Goal: Task Accomplishment & Management: Complete application form

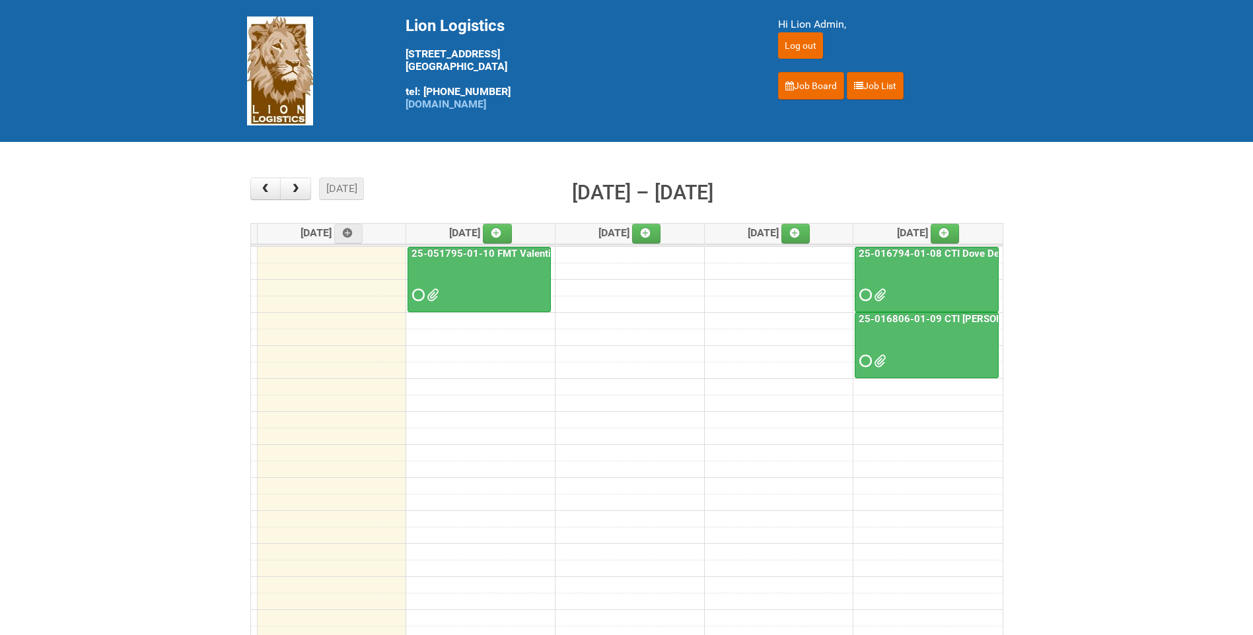
click at [428, 291] on span at bounding box center [431, 295] width 9 height 9
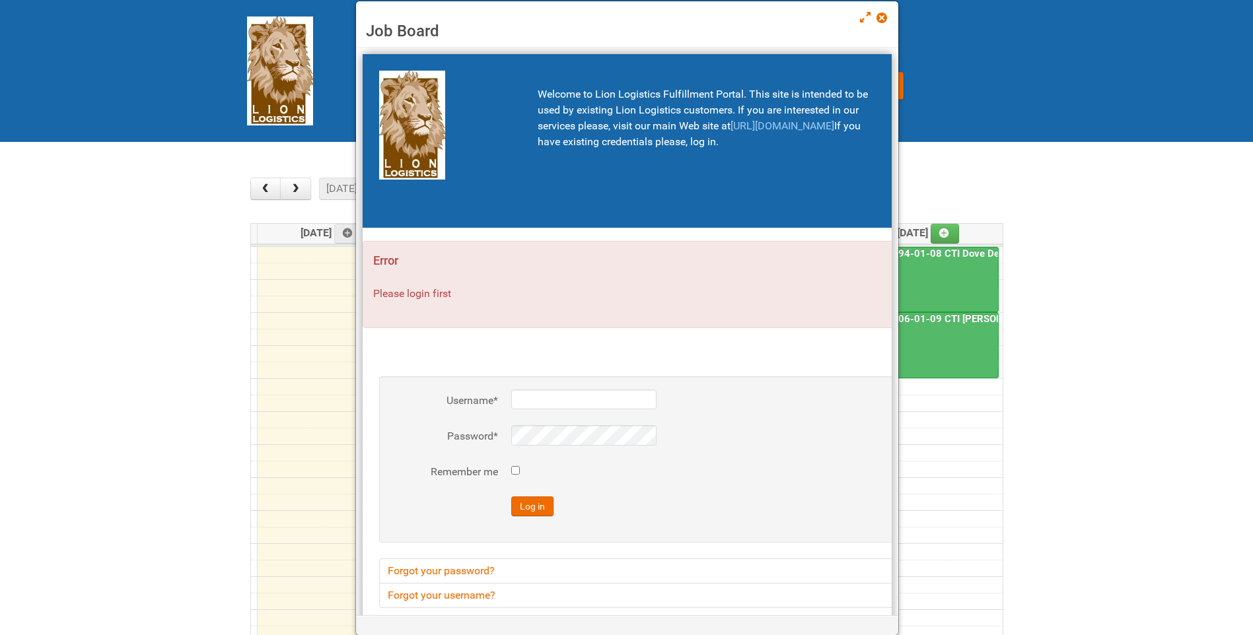
type input "lion"
click at [880, 18] on span at bounding box center [880, 17] width 9 height 9
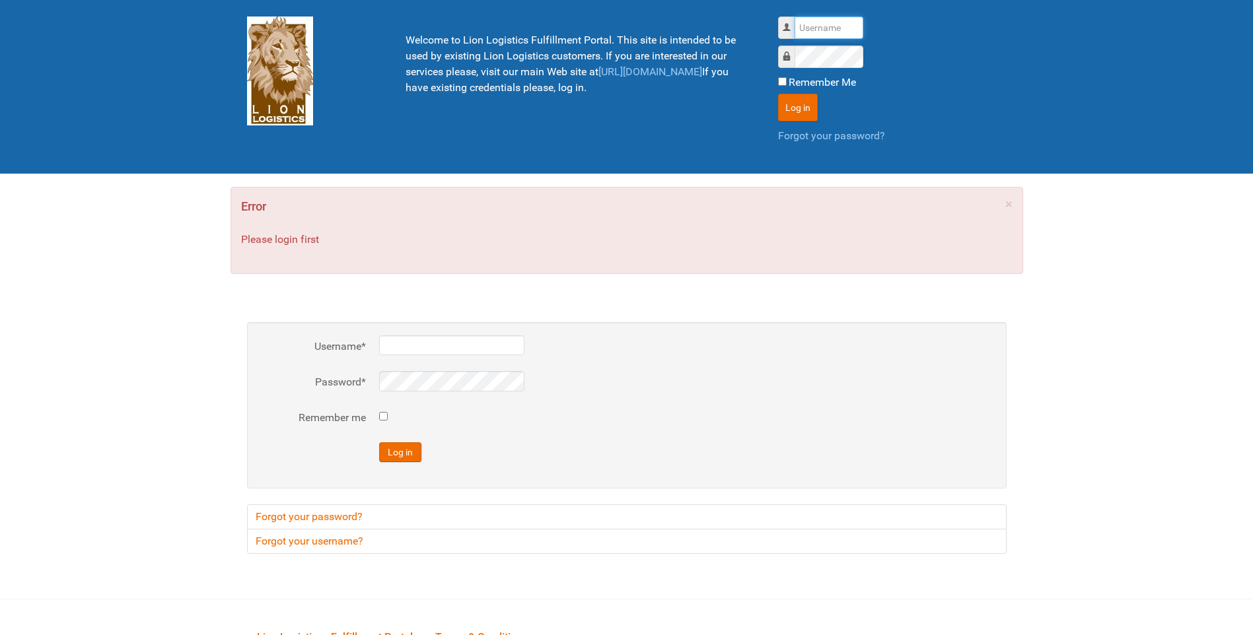
type input "lion"
click at [772, 98] on div "Username lion Password Remember Me Log in Forgot your password?" at bounding box center [892, 87] width 248 height 160
click at [779, 100] on button "Log in" at bounding box center [798, 108] width 40 height 28
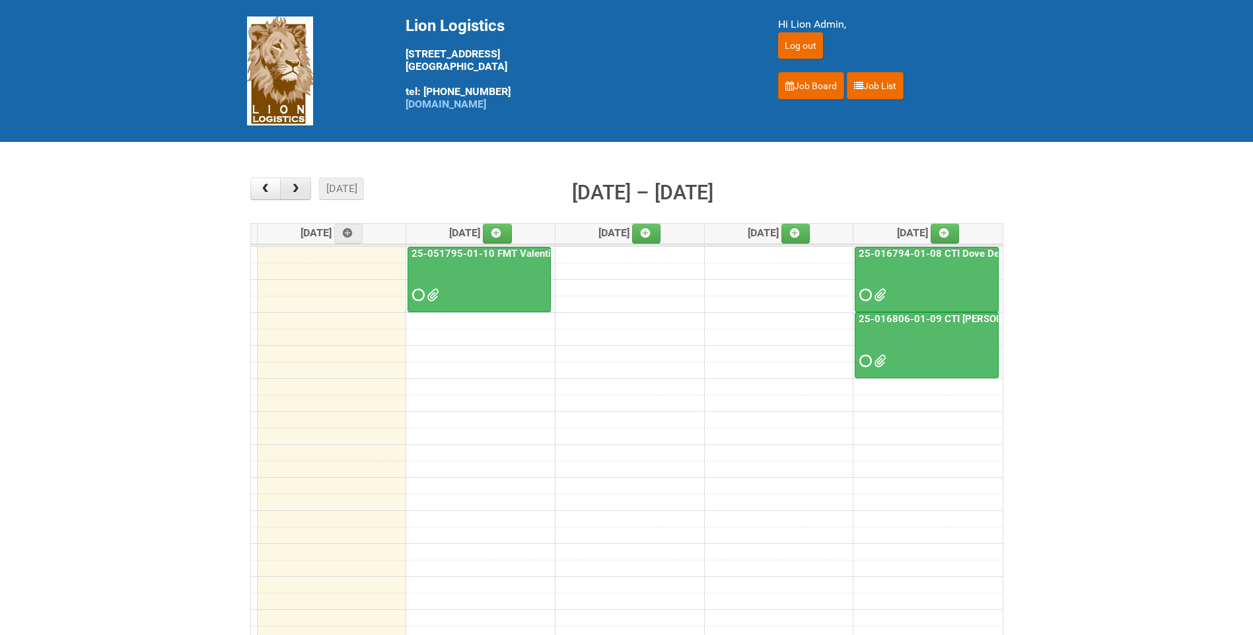
click at [293, 187] on span "button" at bounding box center [295, 189] width 13 height 11
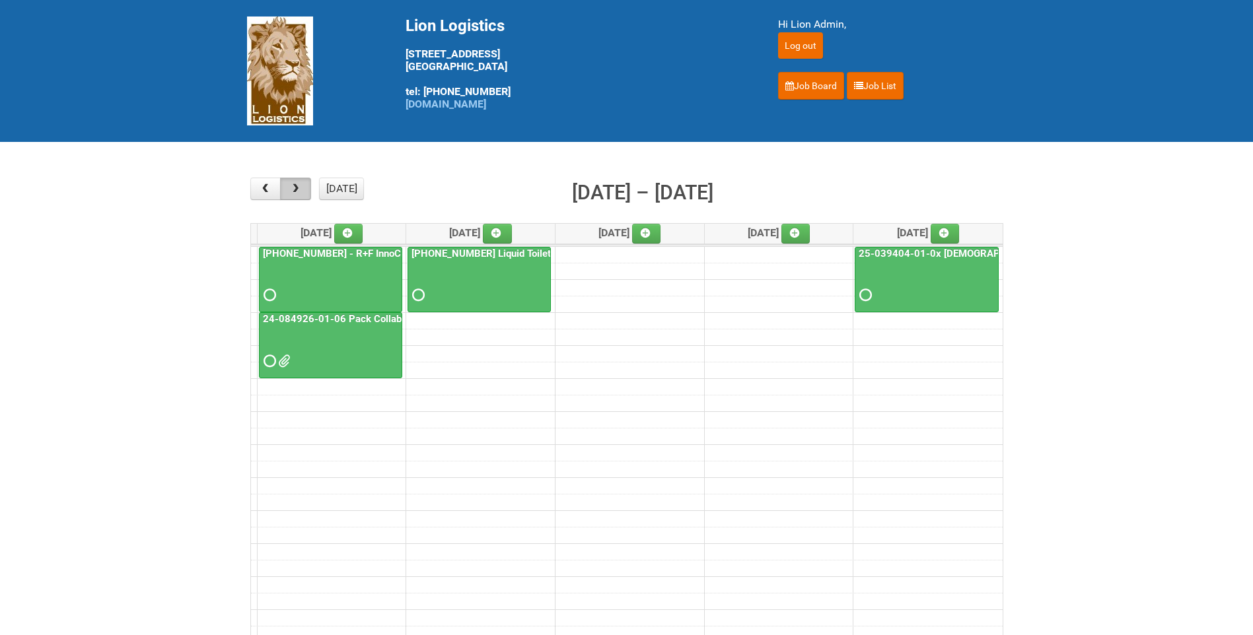
click at [293, 187] on span "button" at bounding box center [295, 189] width 13 height 11
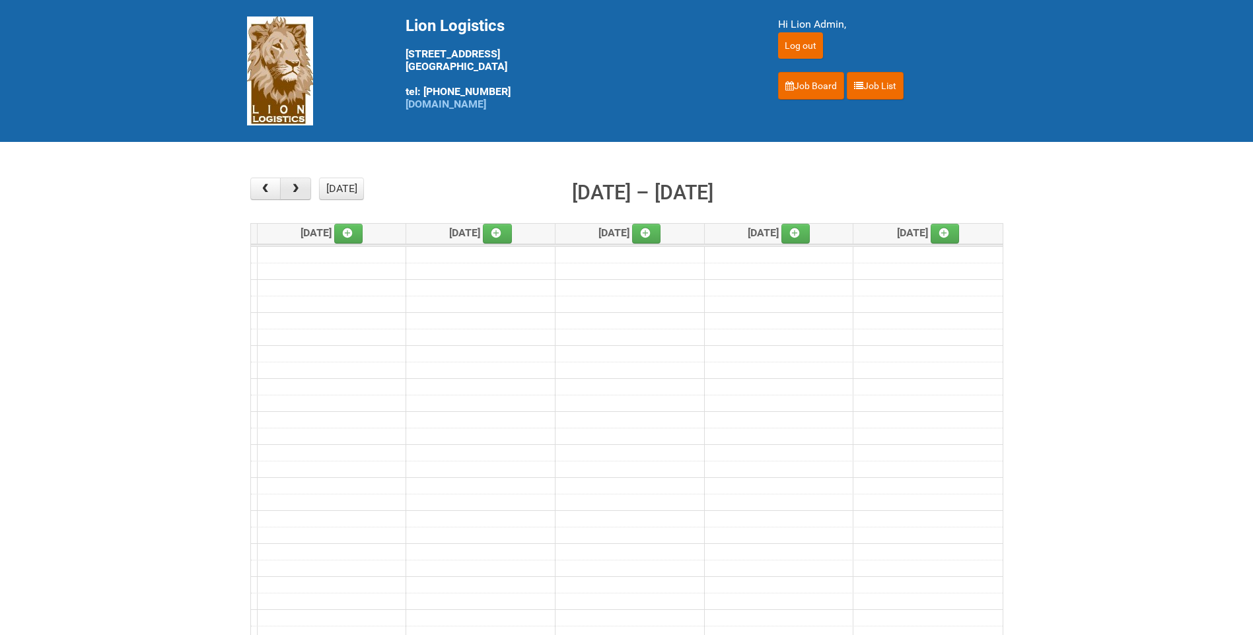
click at [293, 187] on span "button" at bounding box center [295, 189] width 13 height 11
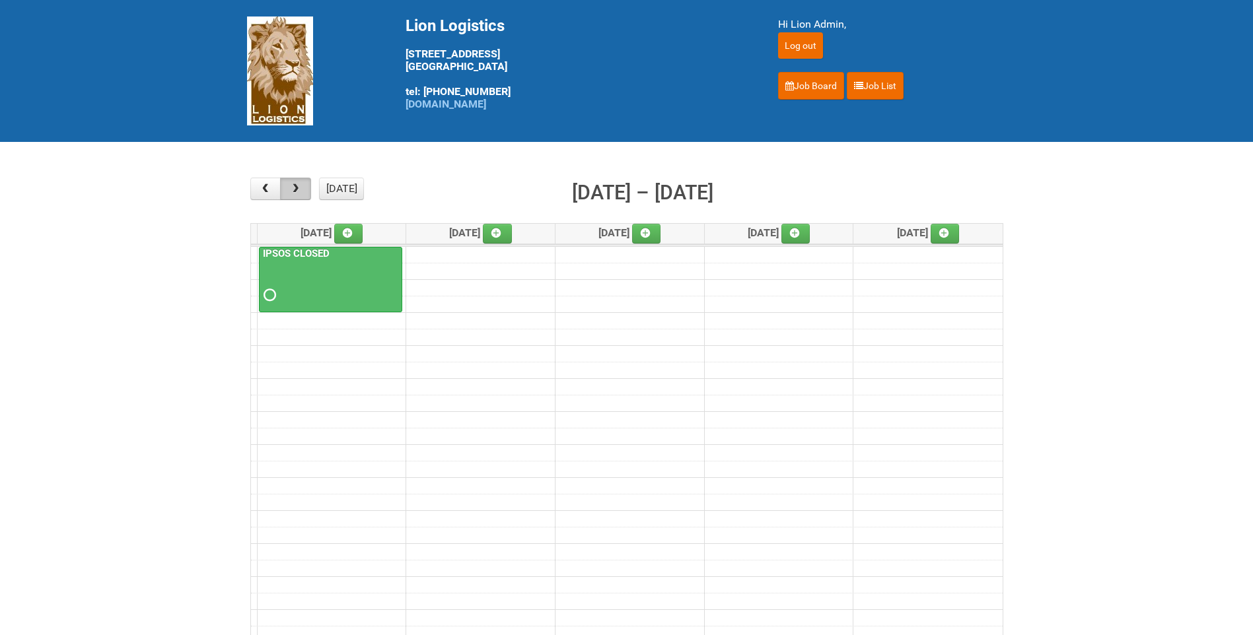
click at [293, 187] on span "button" at bounding box center [295, 189] width 13 height 11
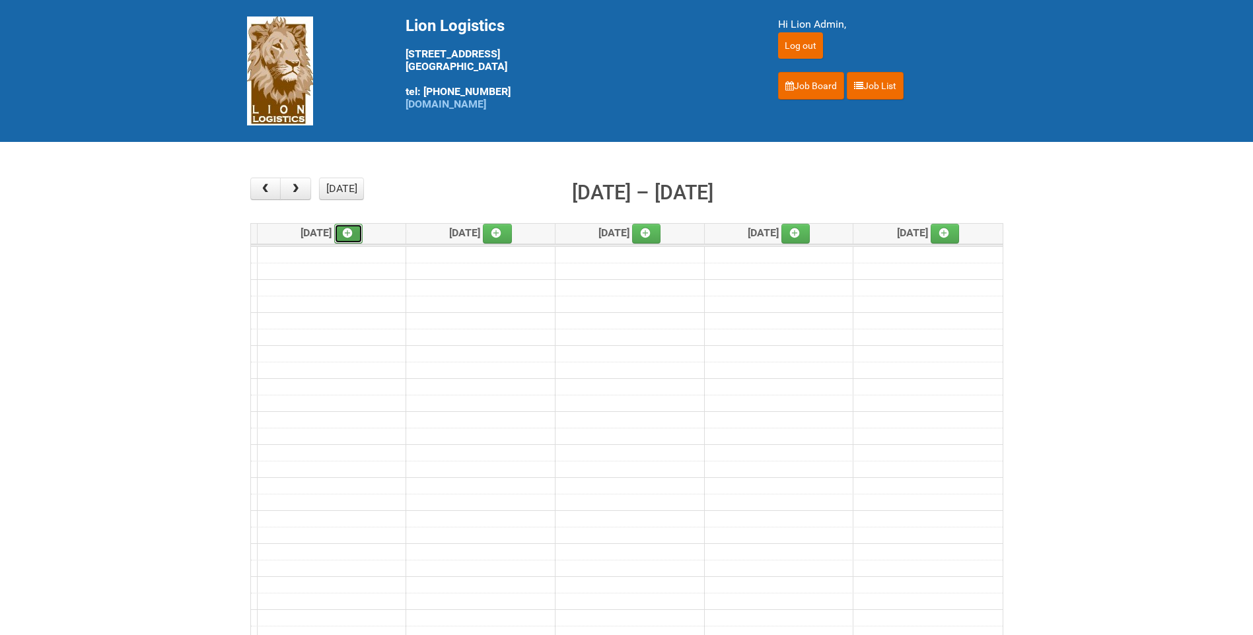
click at [347, 228] on icon at bounding box center [347, 232] width 9 height 9
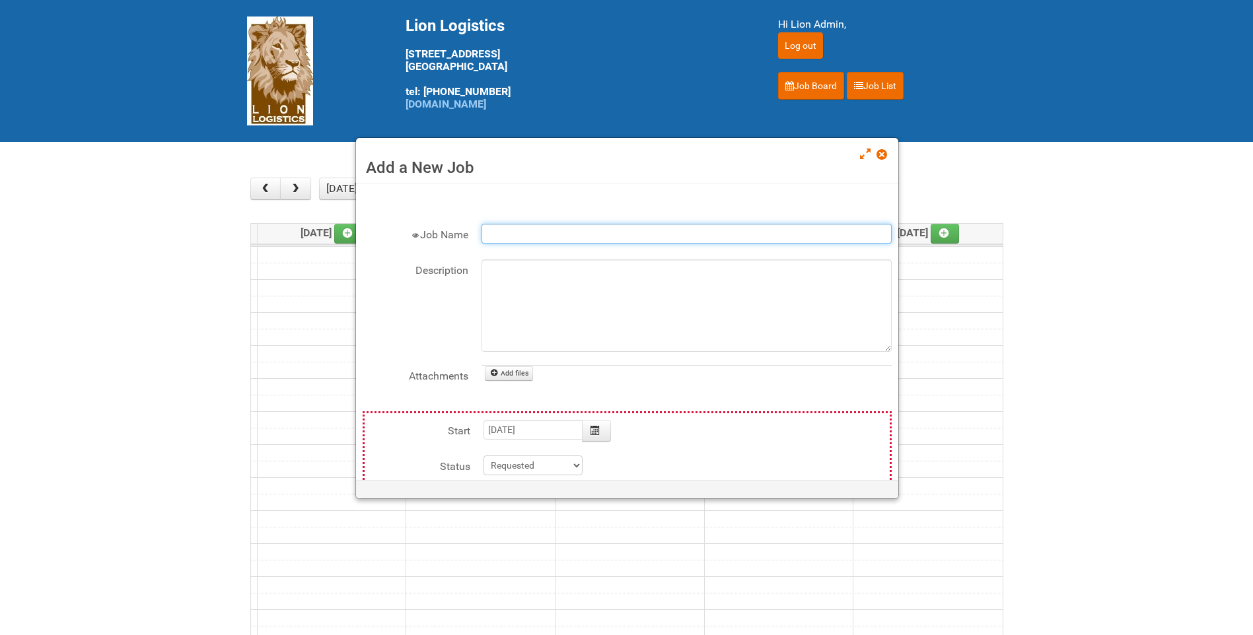
drag, startPoint x: 524, startPoint y: 232, endPoint x: 508, endPoint y: 237, distance: 16.7
click at [524, 232] on input "Job Name" at bounding box center [686, 234] width 410 height 20
type input "c"
type input "Curion- Cat Litter"
click at [508, 272] on textarea "Description" at bounding box center [686, 306] width 410 height 92
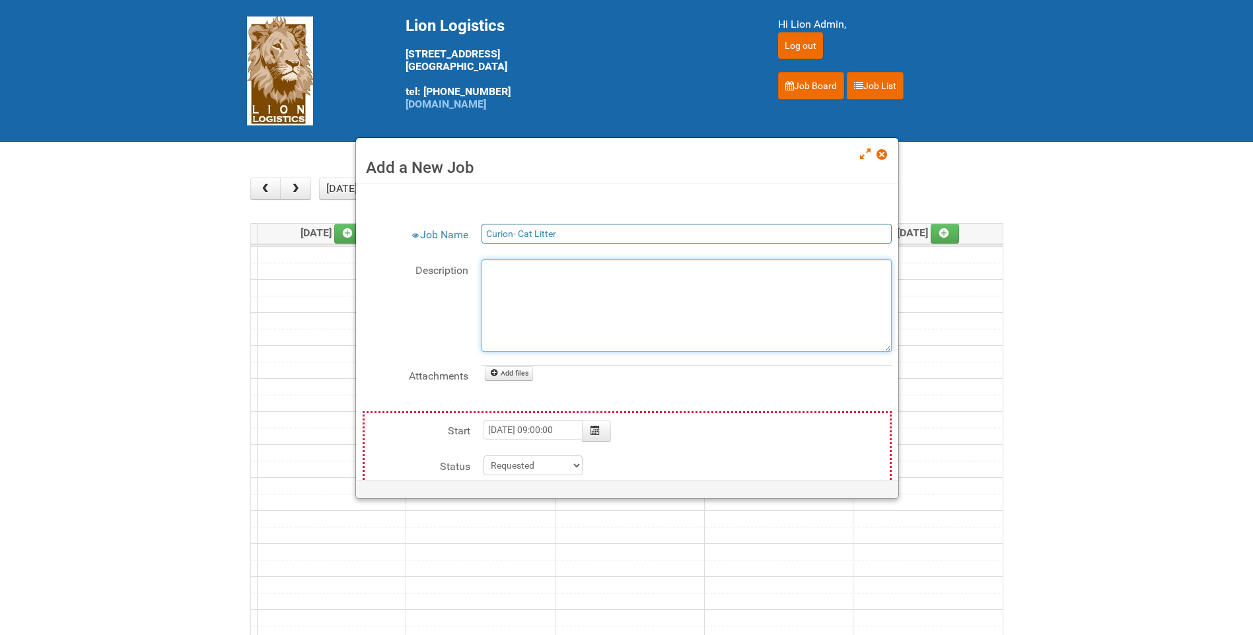
type input "2025-09-08"
type textarea "2"
click at [489, 272] on textarea "shipping out 2-8lb litters with 2-littler boxes to each respondent FedEx- 2nd d…" at bounding box center [686, 306] width 410 height 92
drag, startPoint x: 627, startPoint y: 271, endPoint x: 686, endPoint y: 265, distance: 59.0
click at [629, 271] on textarea "Shipping out 2-8lb litters with 2-littler boxes to each respondent FedEx- 2nd d…" at bounding box center [686, 306] width 410 height 92
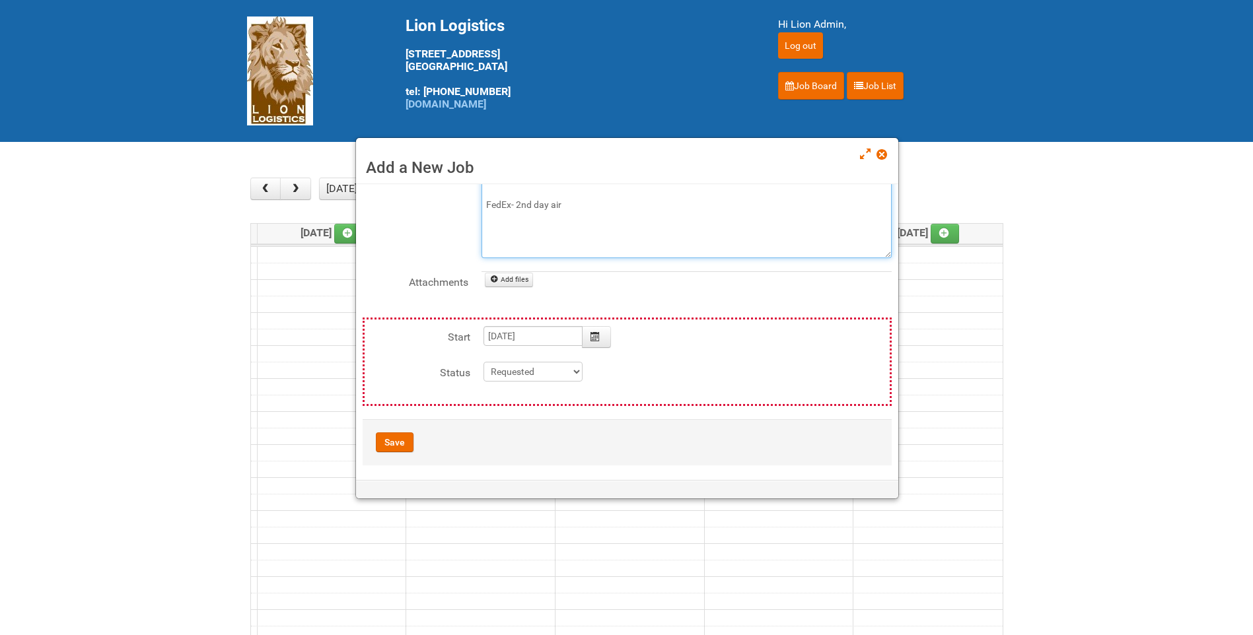
scroll to position [99, 0]
type textarea "Shipping out 2-8lb litters with 2-litter boxes to each respondent FedEx- 2nd da…"
click at [398, 426] on div "Save" at bounding box center [627, 437] width 529 height 46
click at [391, 438] on button "Save" at bounding box center [395, 437] width 38 height 20
type input "2025-09-08 09:00:00"
